Goal: Task Accomplishment & Management: Complete application form

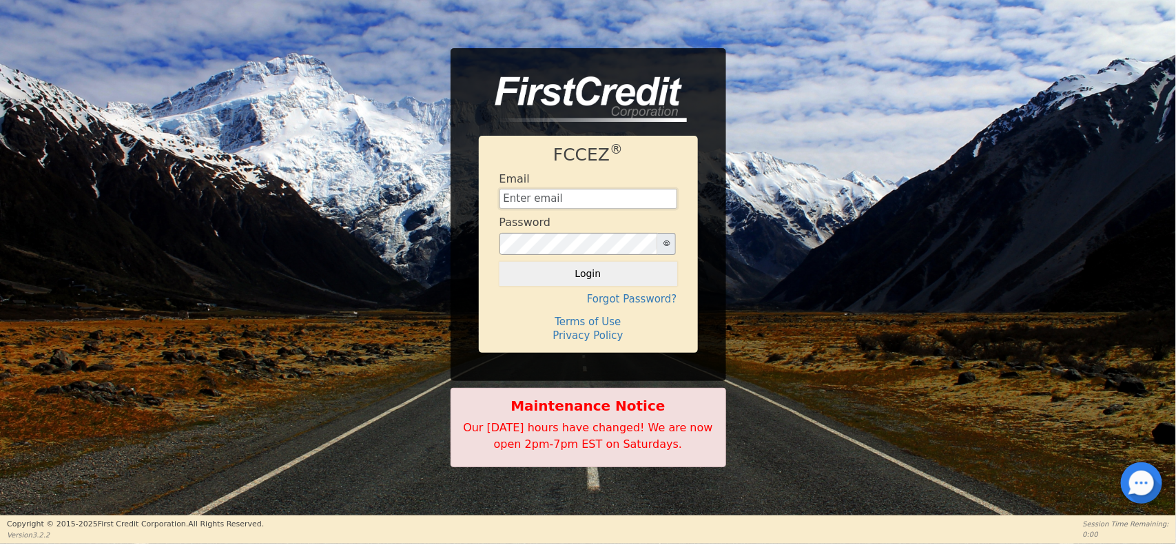
type input "aaaamericanwaterllc@gmail.com"
click at [586, 190] on input "aaaamericanwaterllc@gmail.com" at bounding box center [588, 199] width 178 height 21
click at [618, 172] on div "Email aaaamericanwaterllc@gmail.com" at bounding box center [588, 190] width 178 height 37
click at [584, 272] on button "Login" at bounding box center [588, 273] width 178 height 23
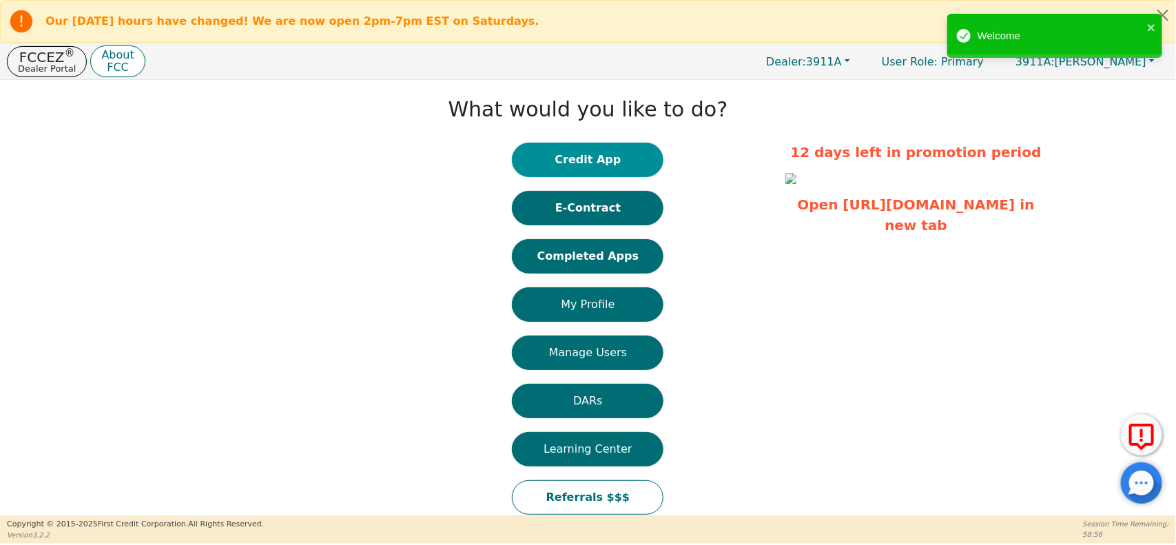
click at [552, 164] on button "Credit App" at bounding box center [588, 160] width 152 height 34
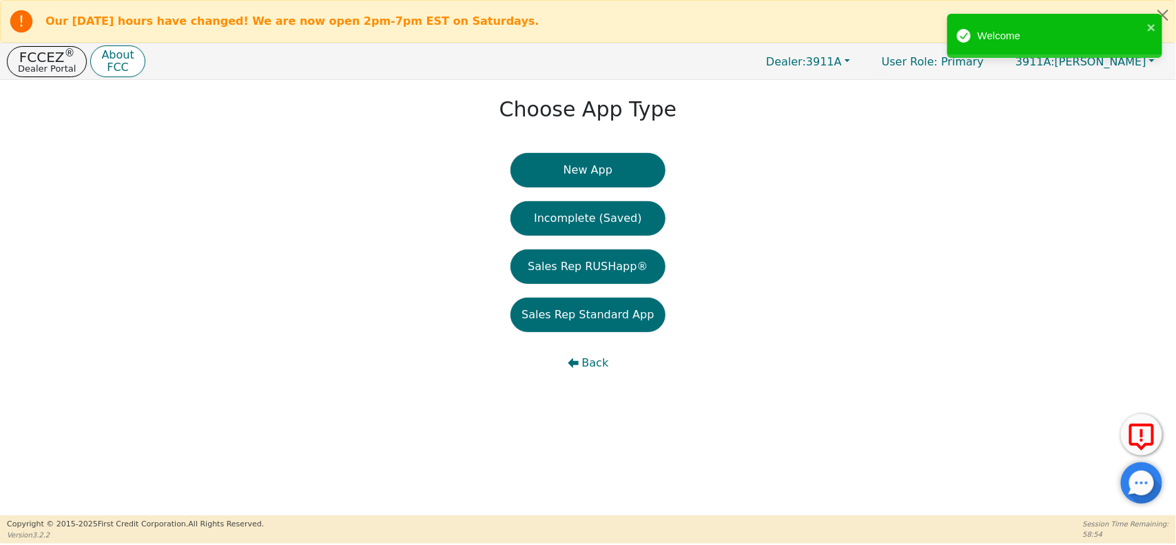
click at [552, 164] on button "New App" at bounding box center [587, 170] width 154 height 34
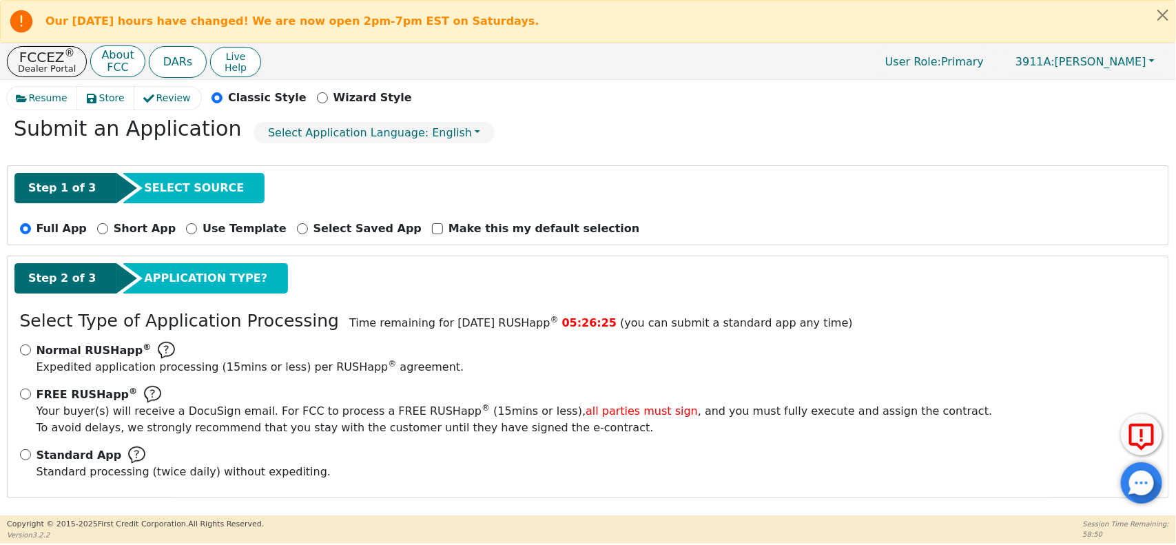
scroll to position [64, 0]
click at [21, 342] on div "Normal RUSHapp ® Expedited application processing ( 15 mins or less) per RUSHap…" at bounding box center [588, 359] width 1136 height 34
click at [25, 393] on input "FREE RUSHapp ® Your buyer(s) will receive a DocuSign email. For FCC to process …" at bounding box center [25, 393] width 11 height 11
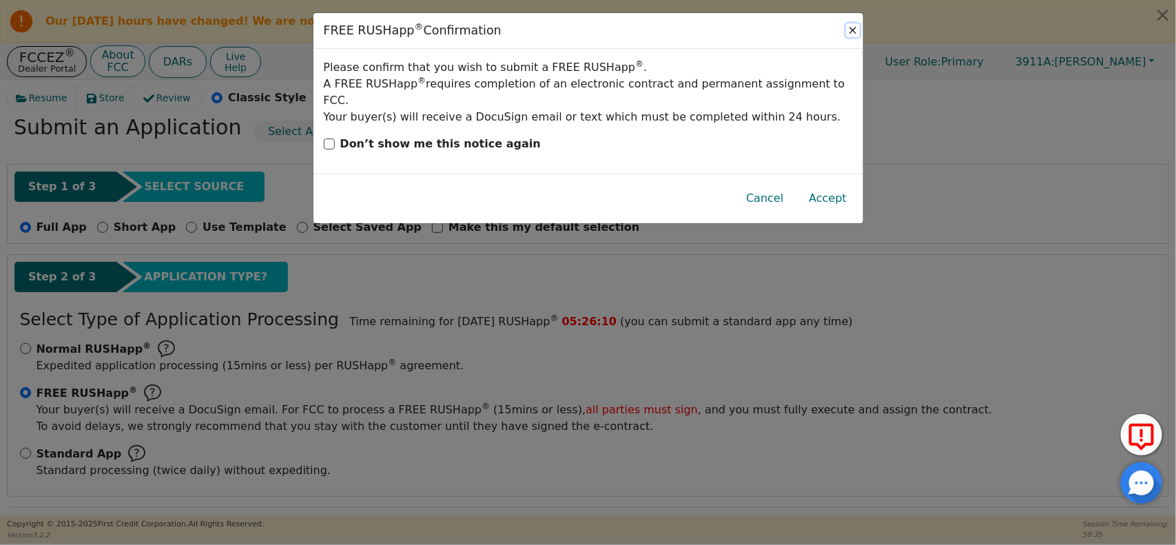
click at [852, 32] on button "Close" at bounding box center [853, 30] width 14 height 14
radio input "false"
radio input "true"
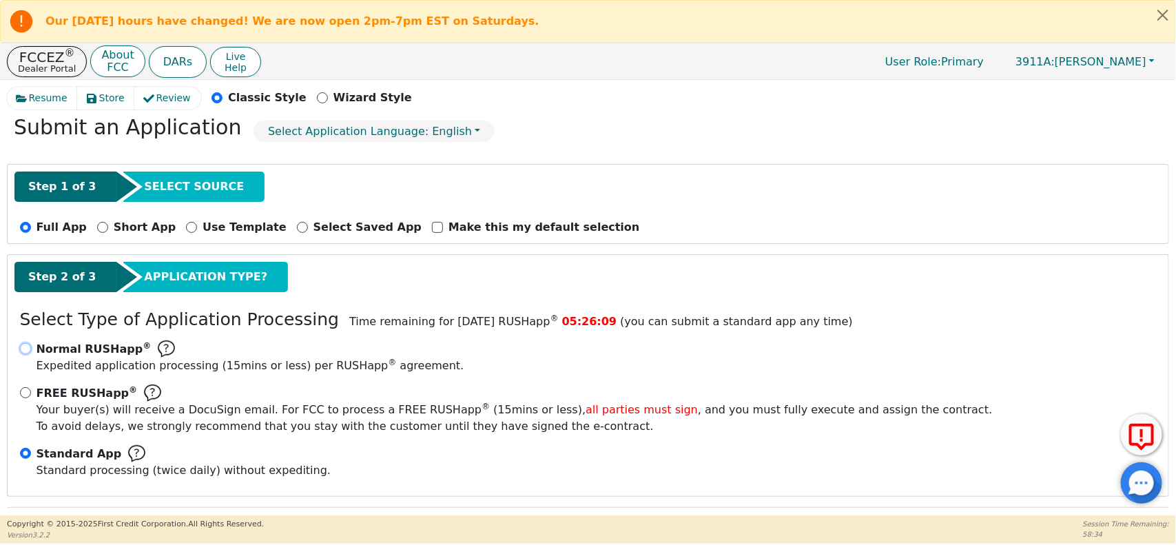
click at [28, 348] on input "Normal RUSHapp ® Expedited application processing ( 15 mins or less) per RUSHap…" at bounding box center [25, 348] width 11 height 11
radio input "true"
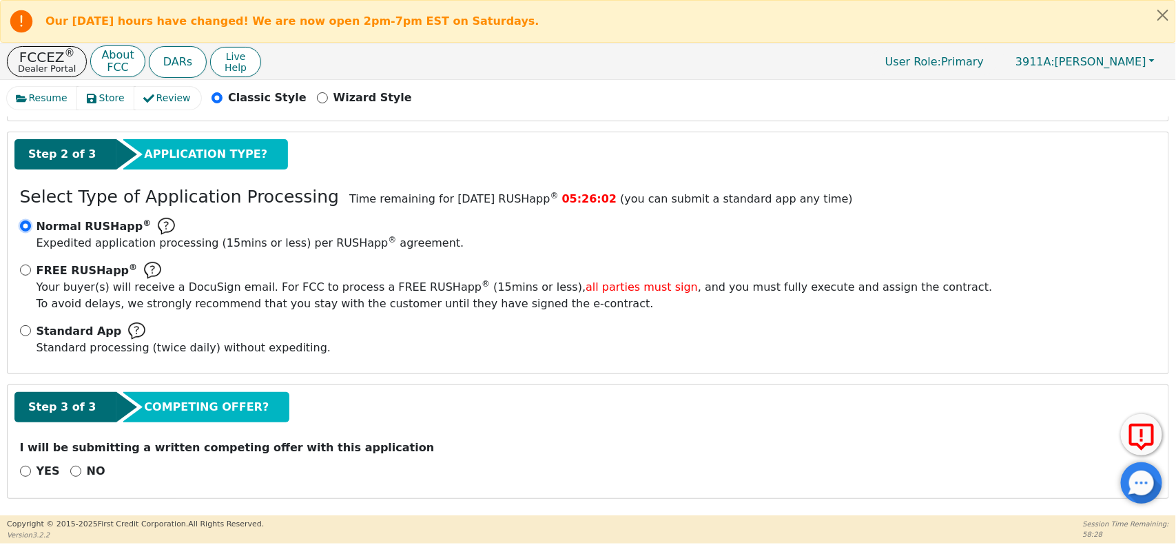
scroll to position [186, 0]
click at [70, 469] on input "NO" at bounding box center [75, 471] width 11 height 11
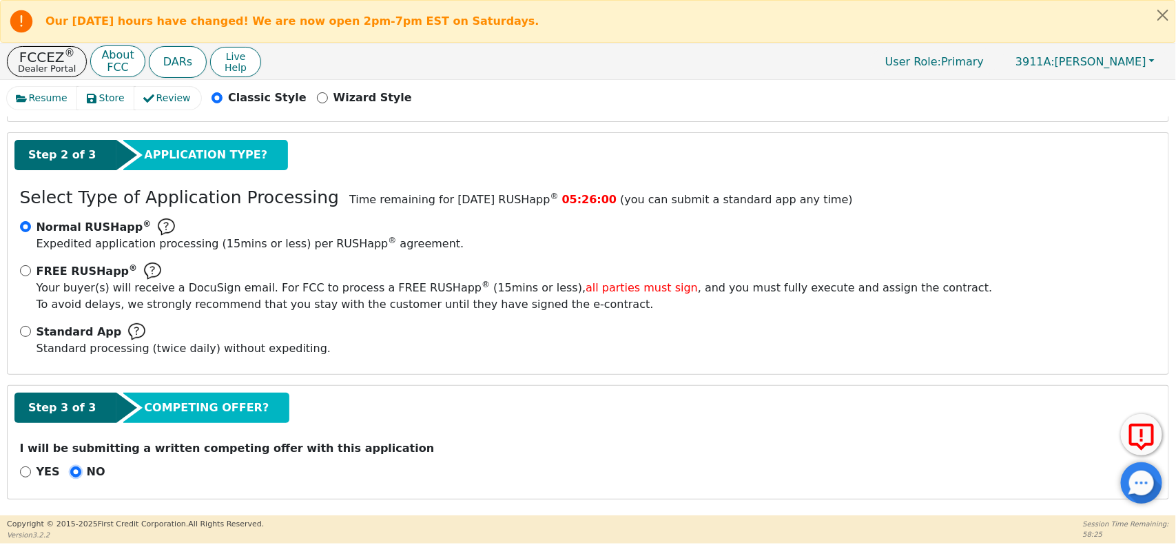
radio input "true"
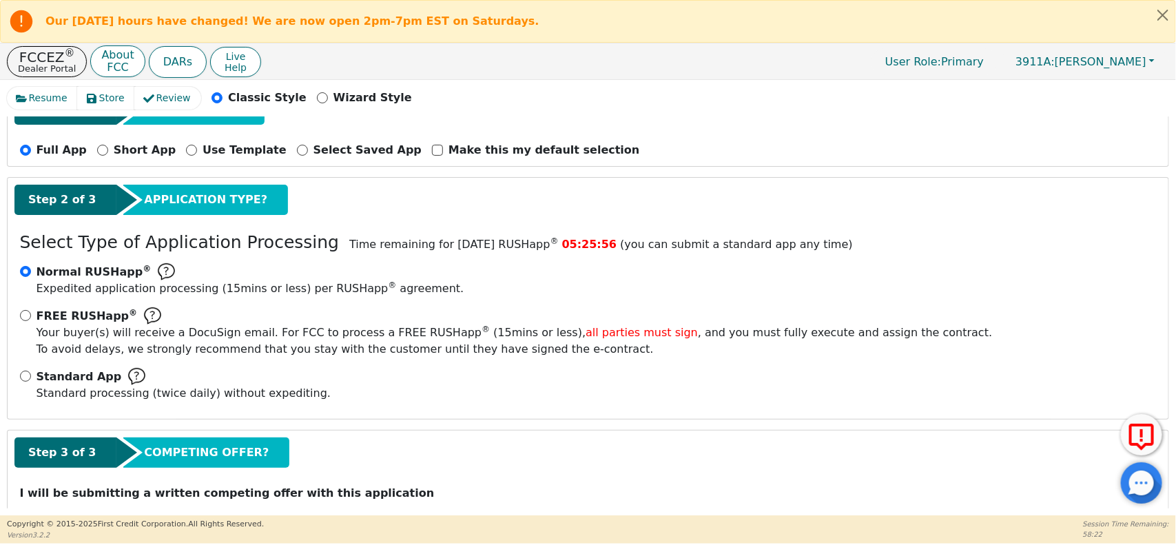
scroll to position [138, 0]
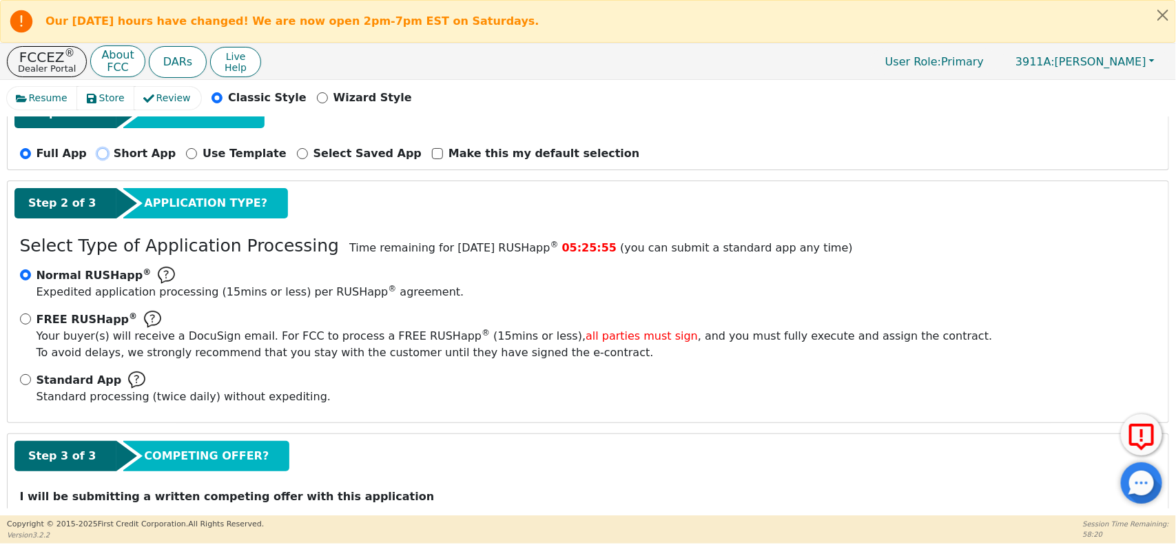
click at [97, 152] on input "Short App" at bounding box center [102, 153] width 11 height 11
radio input "true"
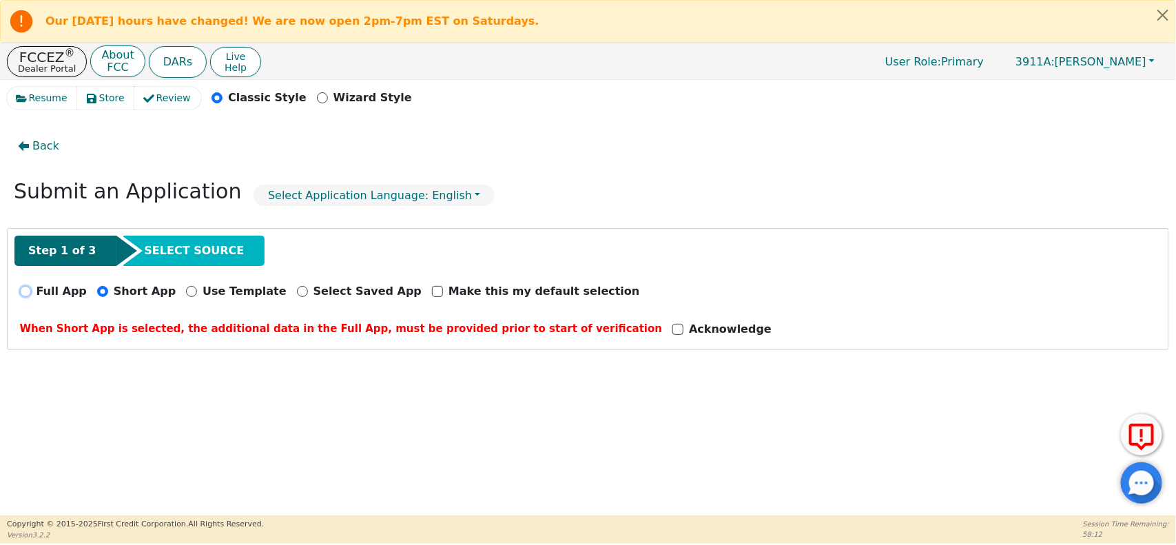
click at [28, 290] on input "Full App" at bounding box center [25, 291] width 11 height 11
radio input "true"
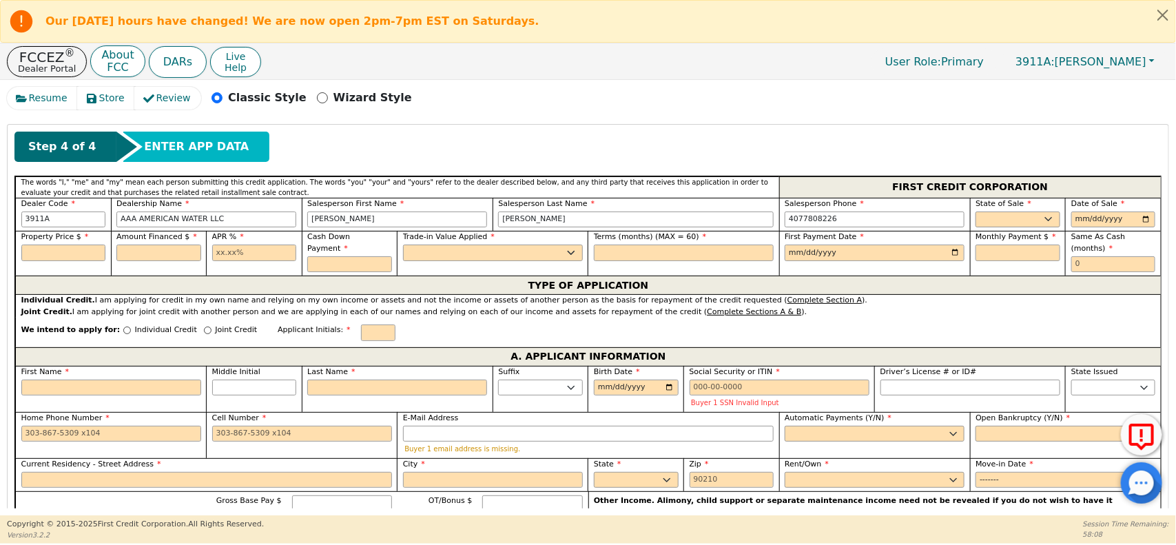
scroll to position [570, 0]
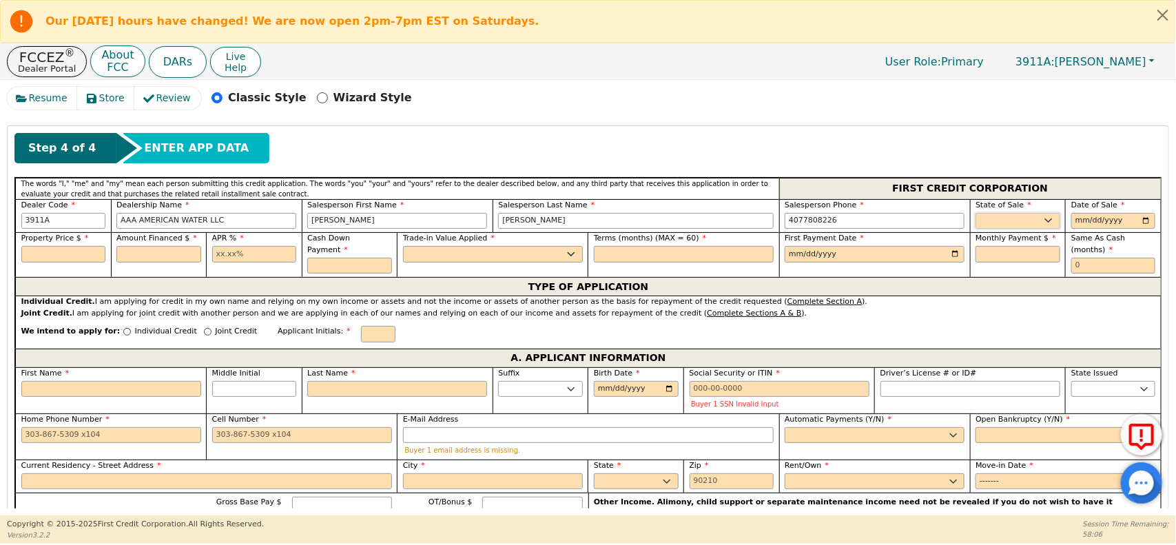
click at [1025, 221] on select "AK AL AR AZ CA CO CT DC DE FL GA HI IA ID IL IN KS KY LA MA MD ME MI MN MO MS M…" at bounding box center [1017, 221] width 85 height 17
select select "FL"
click at [975, 215] on select "AK AL AR AZ CA CO CT DC DE FL GA HI IA ID IL IN KS KY LA MA MD ME MI MN MO MS M…" at bounding box center [1017, 221] width 85 height 17
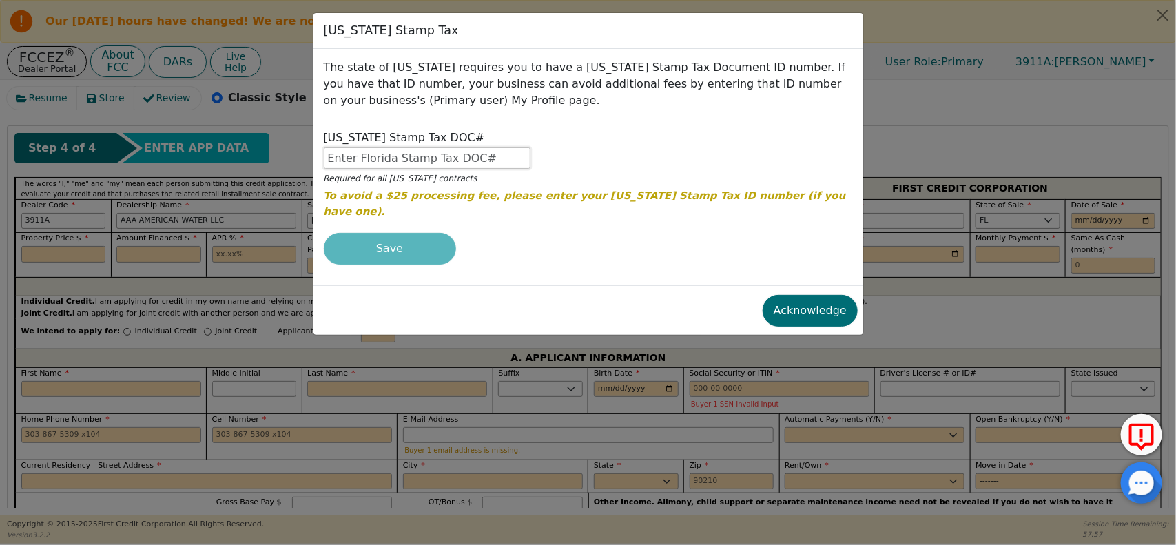
click at [421, 155] on input "text" at bounding box center [427, 157] width 207 height 21
drag, startPoint x: 322, startPoint y: 135, endPoint x: 461, endPoint y: 140, distance: 139.2
click at [461, 140] on div "Florida Stamp Tax DOC# Required for all Florida contracts To avoid a $25 proces…" at bounding box center [587, 174] width 539 height 90
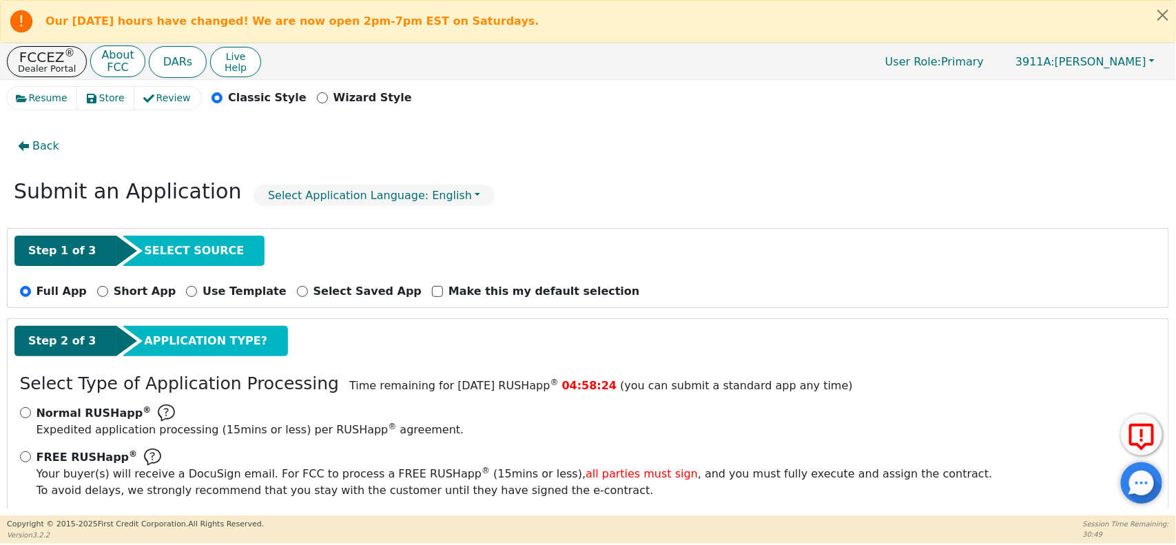
click at [785, 90] on div "Resume Store Review Classic Style Wizard Style" at bounding box center [588, 102] width 1162 height 30
